Goal: Task Accomplishment & Management: Manage account settings

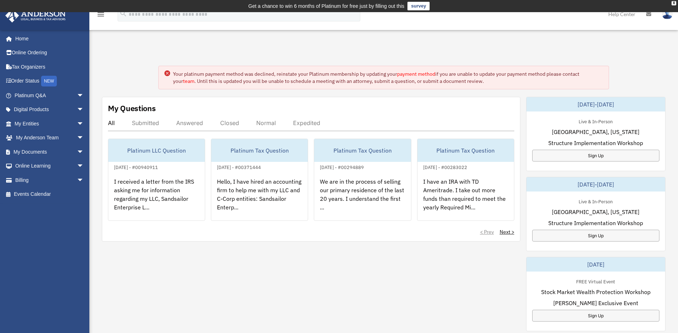
click at [408, 73] on link "payment method" at bounding box center [416, 74] width 38 height 6
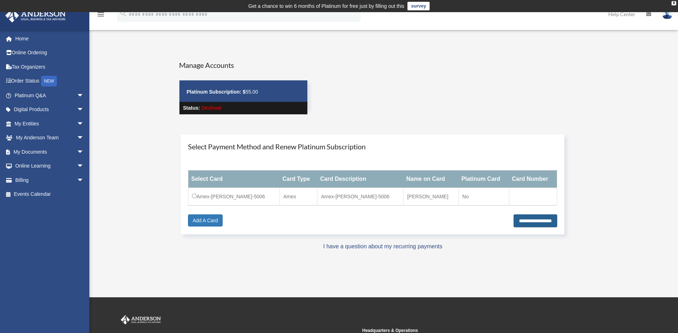
click at [521, 221] on input "**********" at bounding box center [536, 221] width 44 height 13
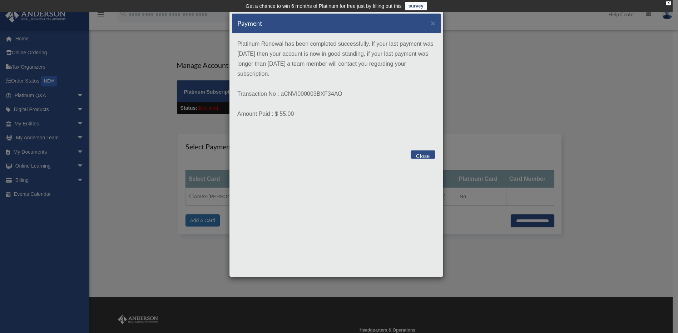
click at [424, 156] on button "Close" at bounding box center [423, 155] width 25 height 8
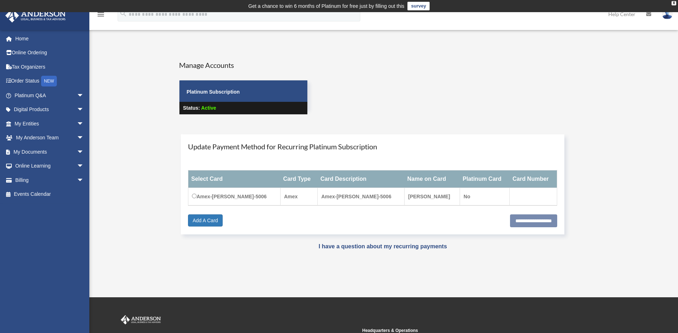
click at [252, 39] on div "User Account sandsailor@q.com.anderson Sign Out sandsailor@q.com Home Online Or…" at bounding box center [339, 154] width 678 height 231
click at [668, 14] on img at bounding box center [667, 14] width 11 height 10
click at [538, 62] on link "Logout" at bounding box center [561, 62] width 72 height 15
